Goal: Obtain resource: Download file/media

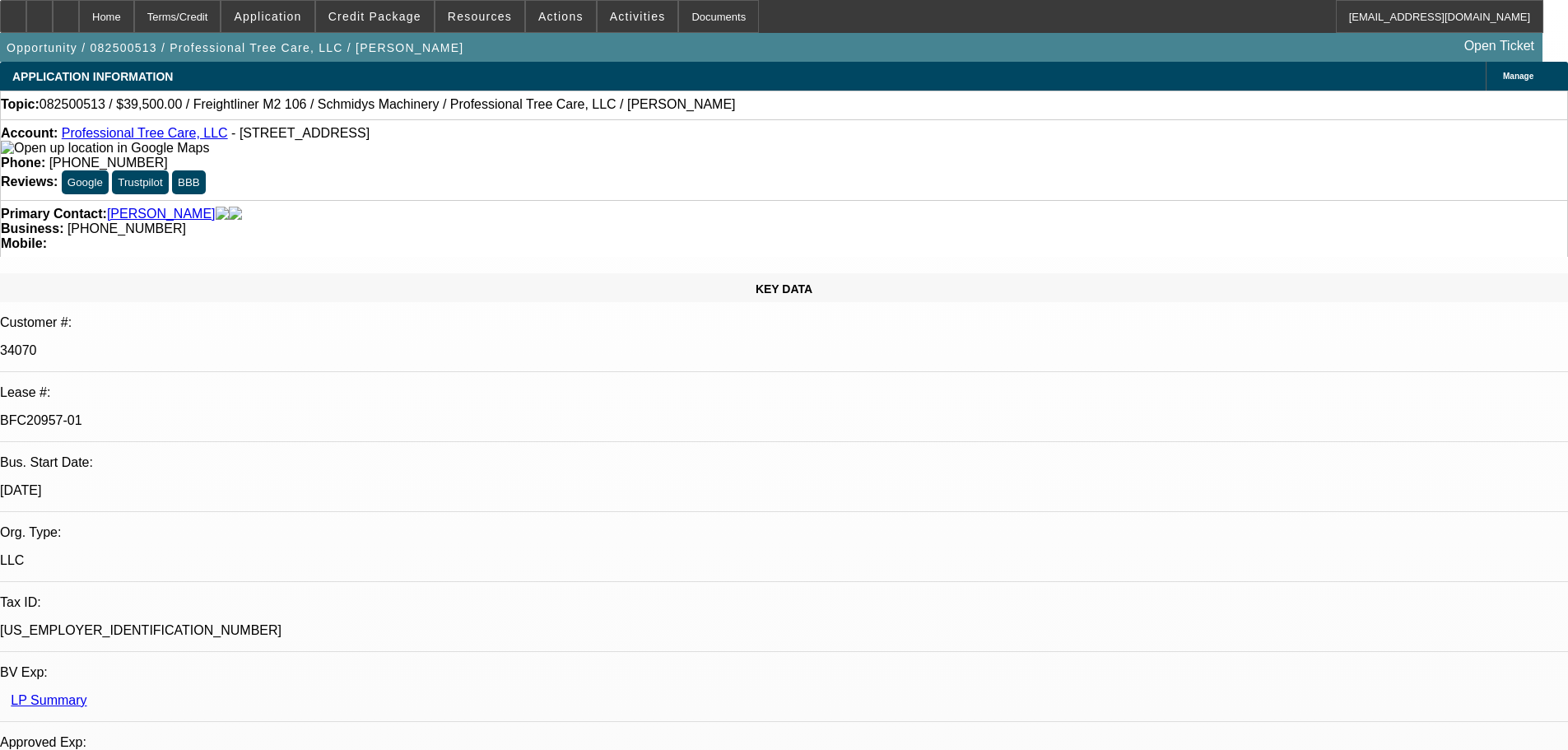
select select "0"
select select "6"
select select "0"
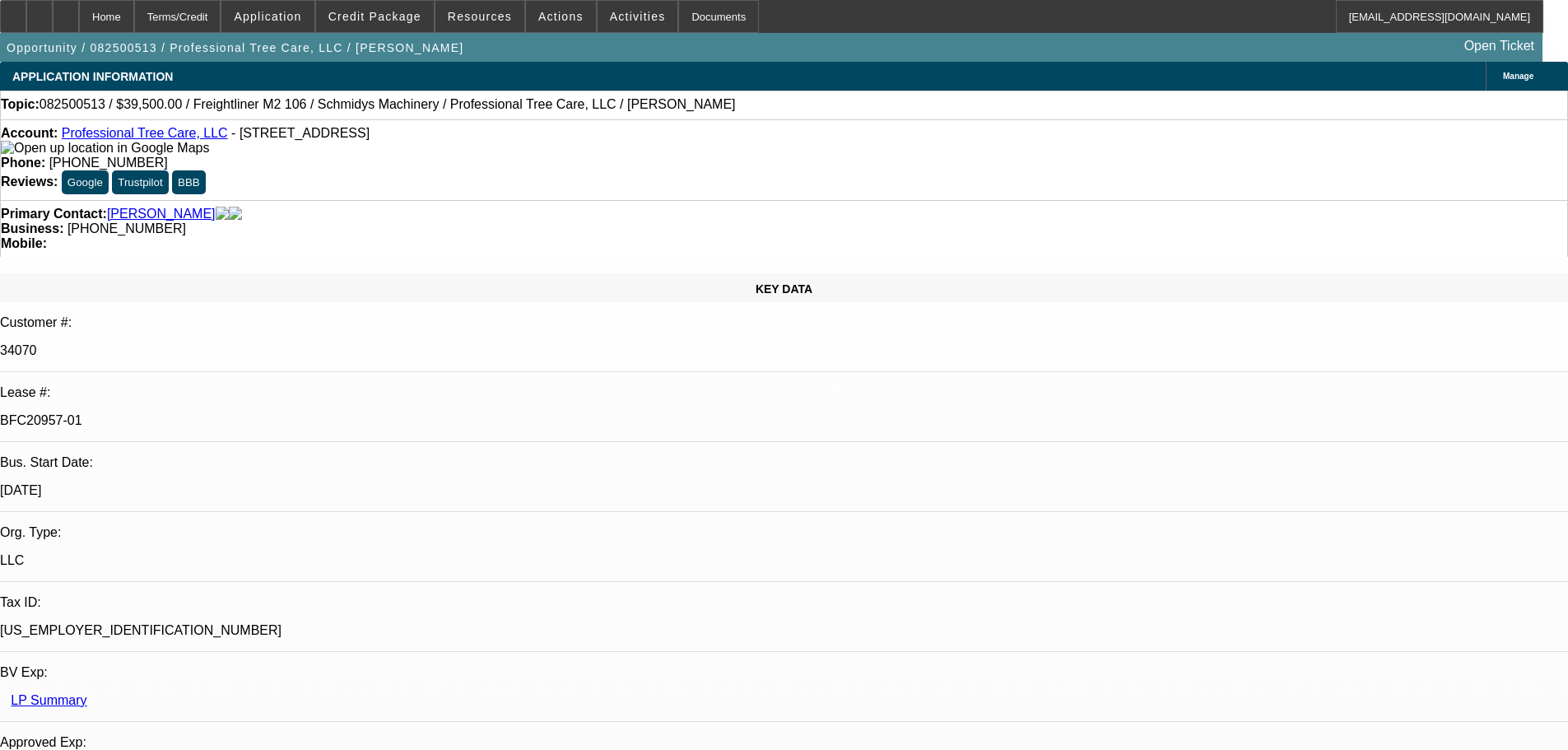
select select "0"
select select "6"
select select "0"
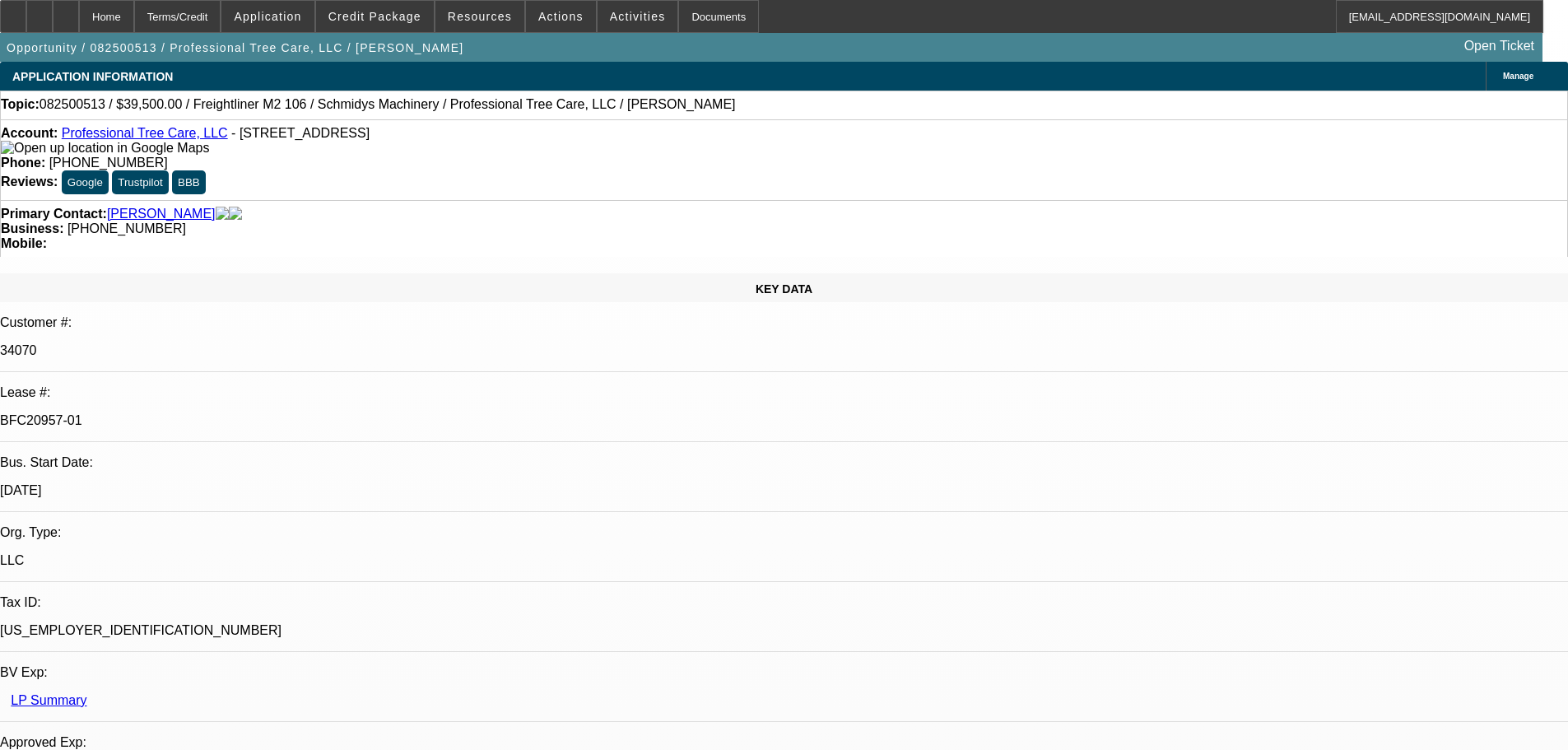
select select "0"
select select "6"
select select "0"
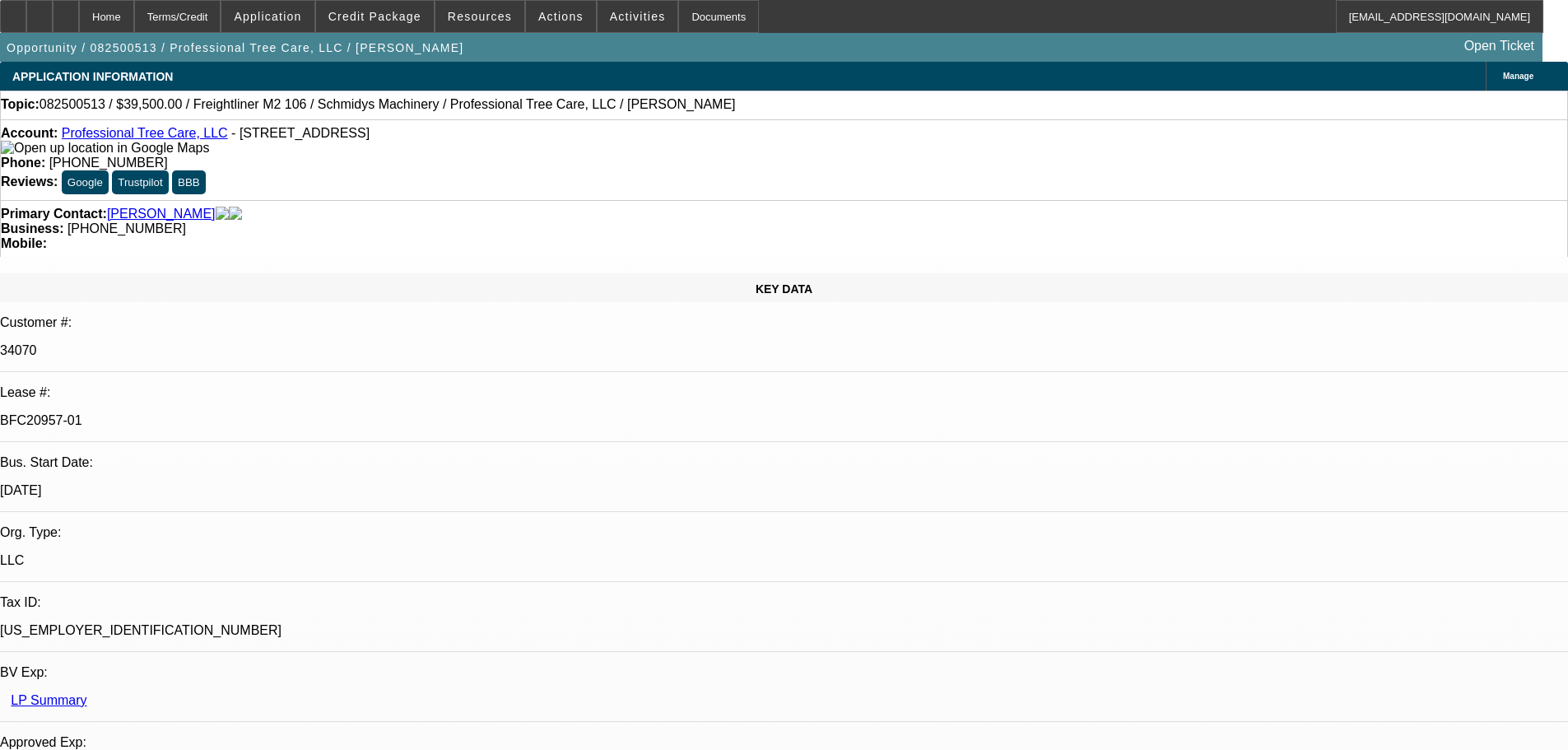
select select "6"
click at [416, 14] on span "Credit Package" at bounding box center [375, 17] width 93 height 14
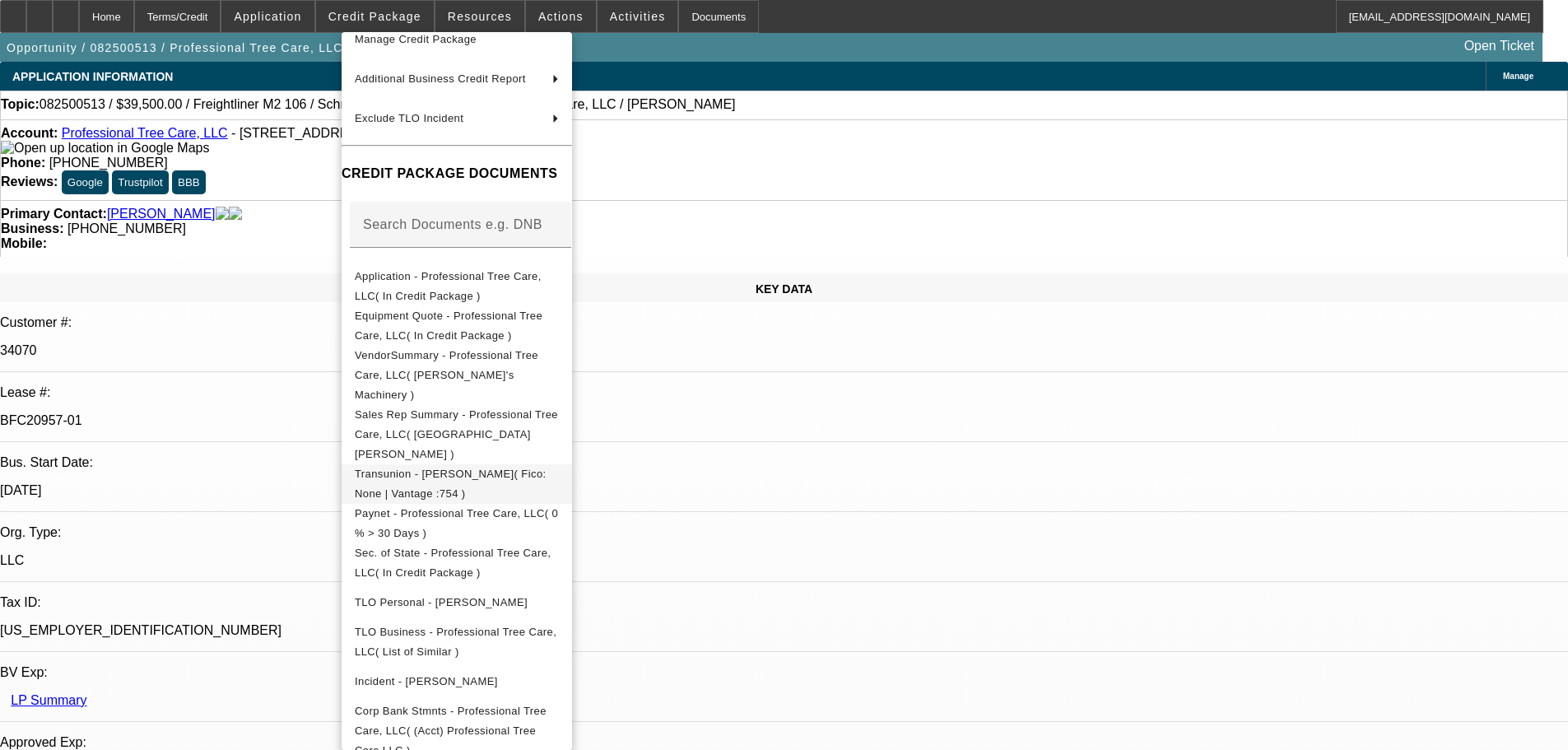
scroll to position [247, 0]
